Goal: Transaction & Acquisition: Purchase product/service

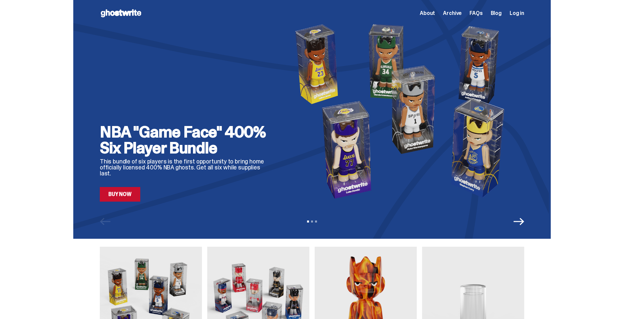
click at [435, 12] on span "About" at bounding box center [427, 13] width 15 height 5
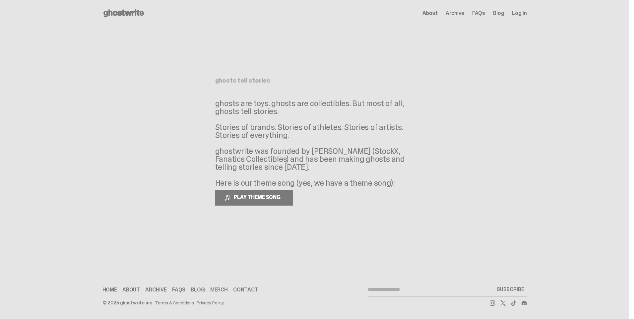
click at [118, 17] on icon at bounding box center [123, 13] width 42 height 11
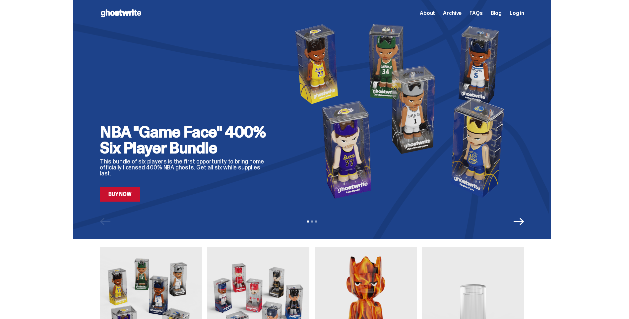
click at [522, 220] on icon "Next" at bounding box center [519, 221] width 11 height 11
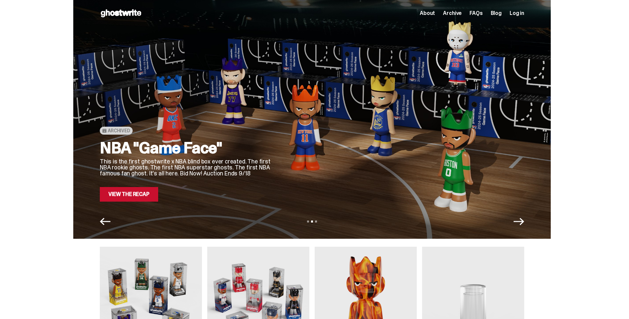
click at [509, 215] on div "Archived NBA "Game Face" This is the first ghostwrite x NBA blind box ever crea…" at bounding box center [312, 119] width 478 height 239
click at [527, 225] on div "View slide 1 View slide 2 View slide 3" at bounding box center [312, 221] width 478 height 11
click at [523, 222] on icon "Next" at bounding box center [519, 221] width 11 height 11
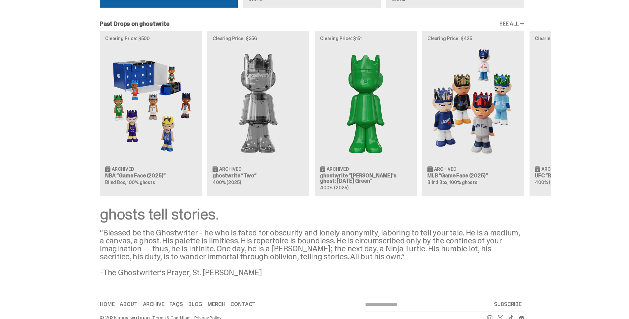
scroll to position [594, 0]
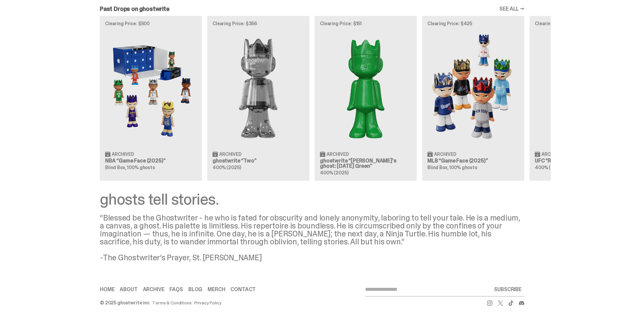
click at [467, 123] on div "Clearing Price: $500 Archived NBA “Game Face (2025)” Blind Box, 100% ghosts Cle…" at bounding box center [312, 98] width 478 height 164
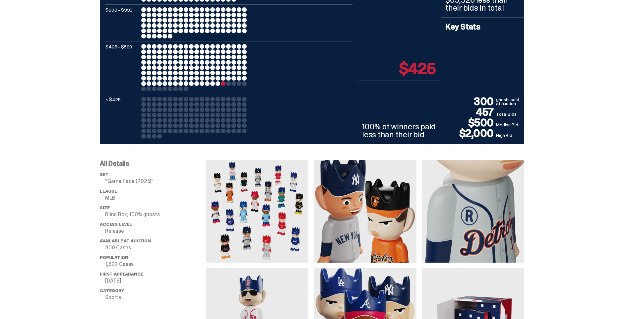
scroll to position [265, 0]
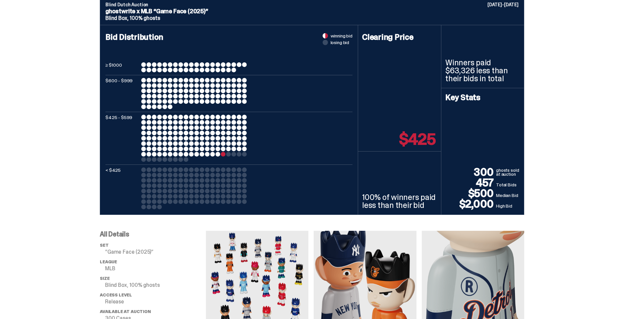
click at [223, 152] on div at bounding box center [194, 138] width 106 height 47
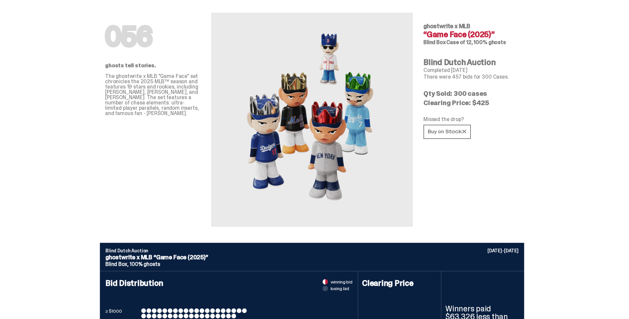
scroll to position [0, 0]
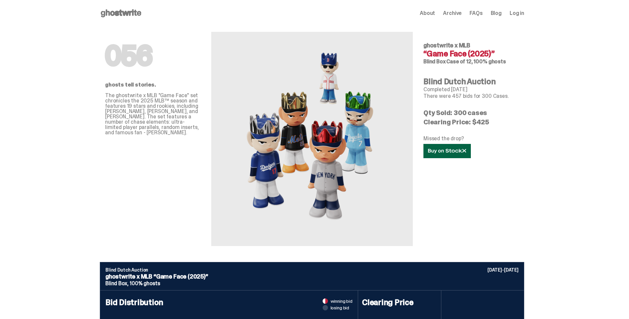
click at [444, 150] on icon at bounding box center [447, 151] width 38 height 5
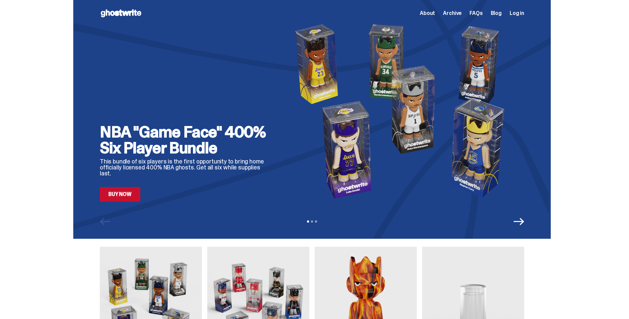
click at [120, 15] on use at bounding box center [121, 13] width 40 height 8
click at [132, 195] on link "Buy Now" at bounding box center [120, 194] width 40 height 15
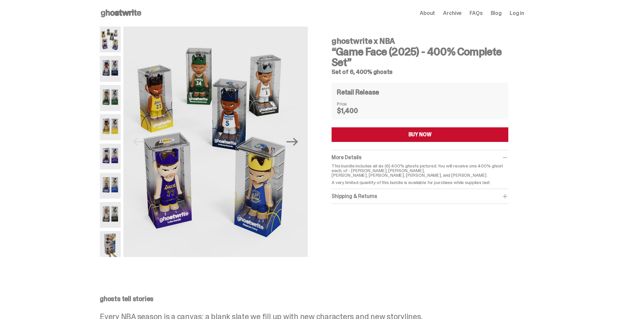
click at [115, 65] on img at bounding box center [110, 69] width 21 height 26
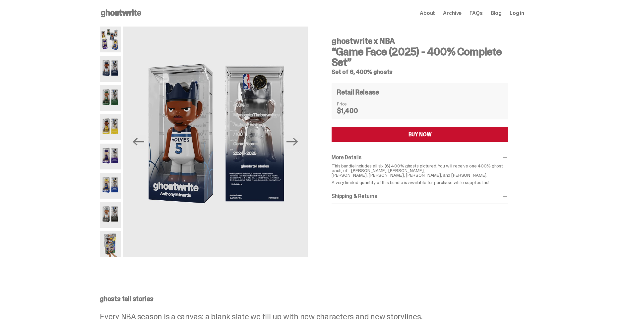
click at [111, 104] on img at bounding box center [110, 98] width 21 height 26
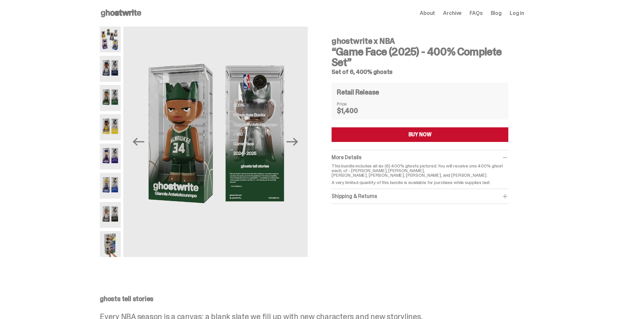
click at [114, 119] on img at bounding box center [110, 127] width 21 height 26
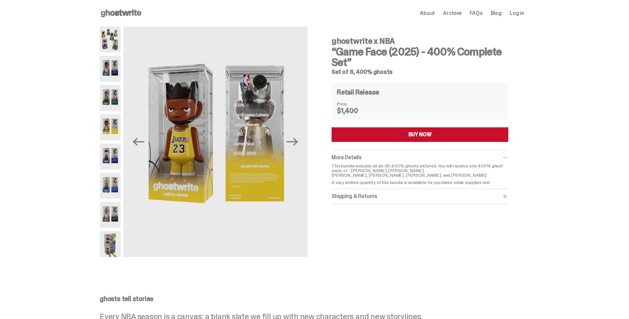
click at [112, 136] on img at bounding box center [110, 127] width 21 height 26
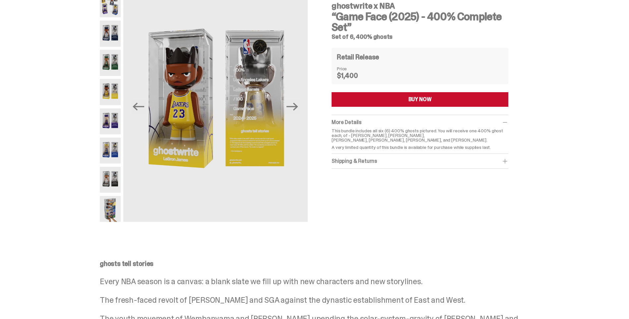
scroll to position [33, 0]
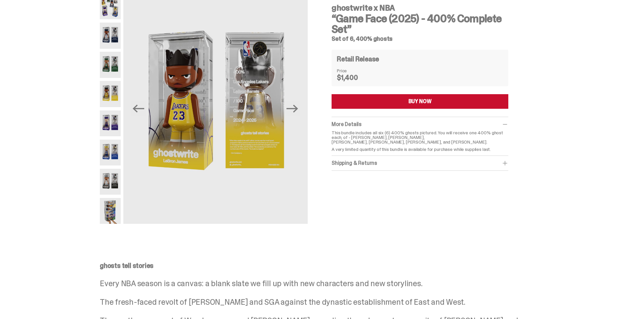
click at [109, 181] on img at bounding box center [110, 182] width 21 height 26
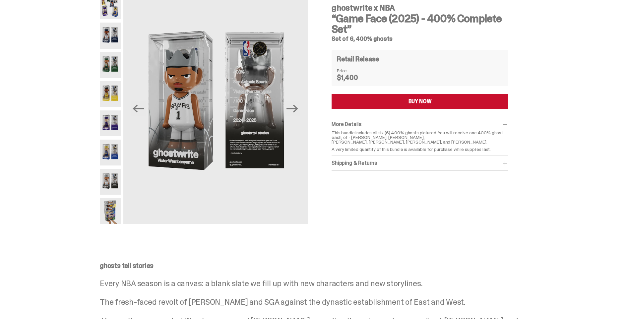
click at [112, 158] on img at bounding box center [110, 153] width 21 height 26
